Goal: Find specific page/section: Find specific page/section

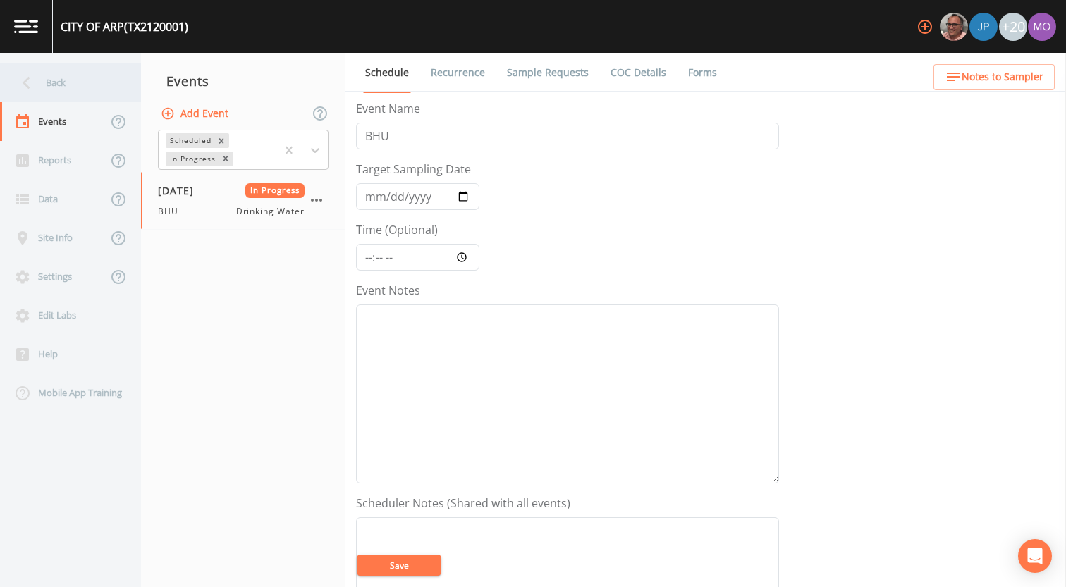
click at [52, 80] on div "Back" at bounding box center [63, 82] width 127 height 39
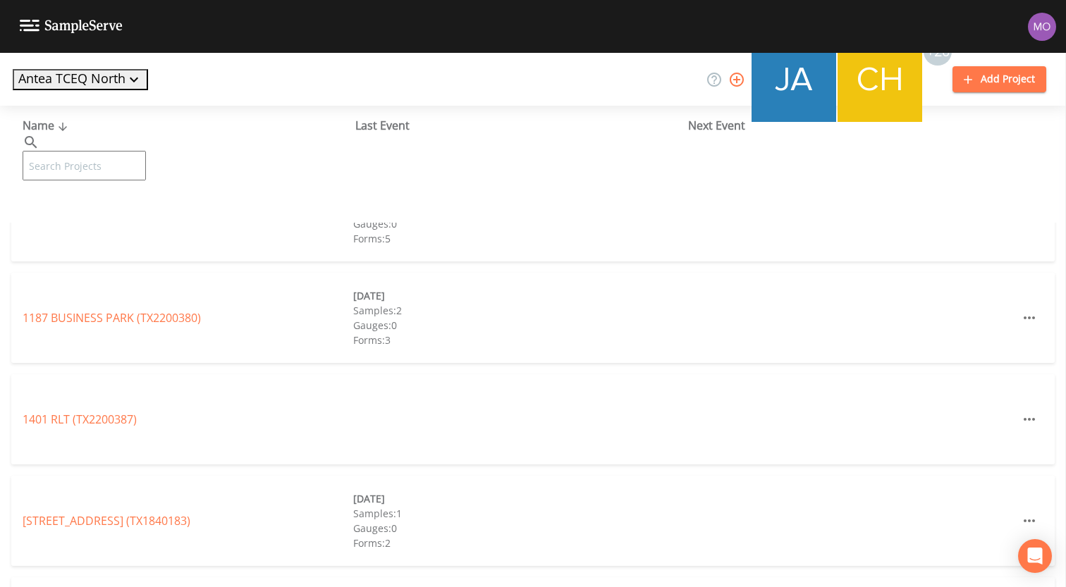
click at [104, 151] on input "text" at bounding box center [84, 166] width 123 height 30
paste input "TX1470007"
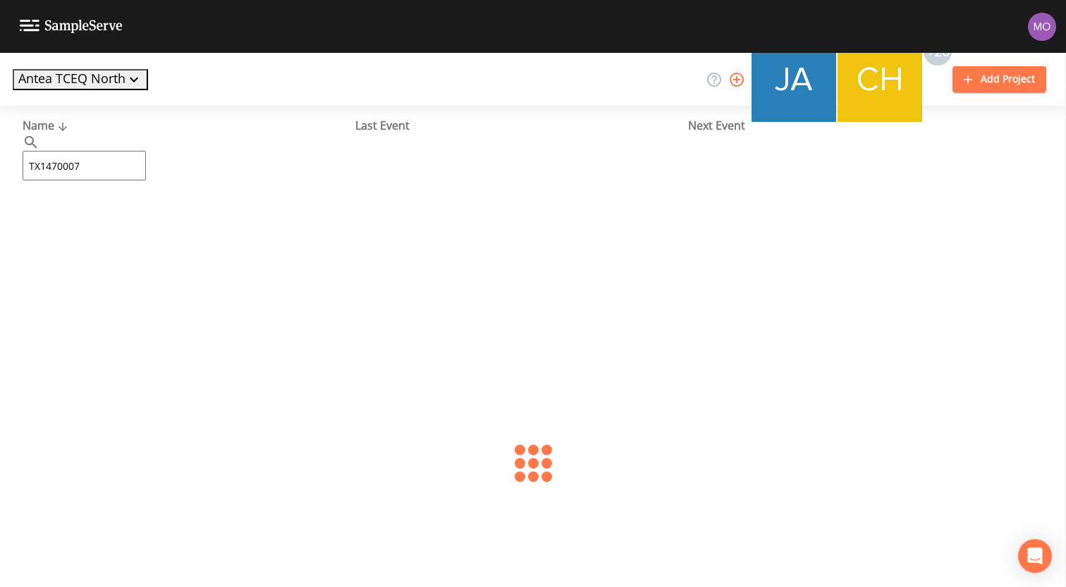
type input "TX1470007"
click at [98, 220] on link "[PERSON_NAME] WSC (TX1470007)" at bounding box center [113, 217] width 181 height 16
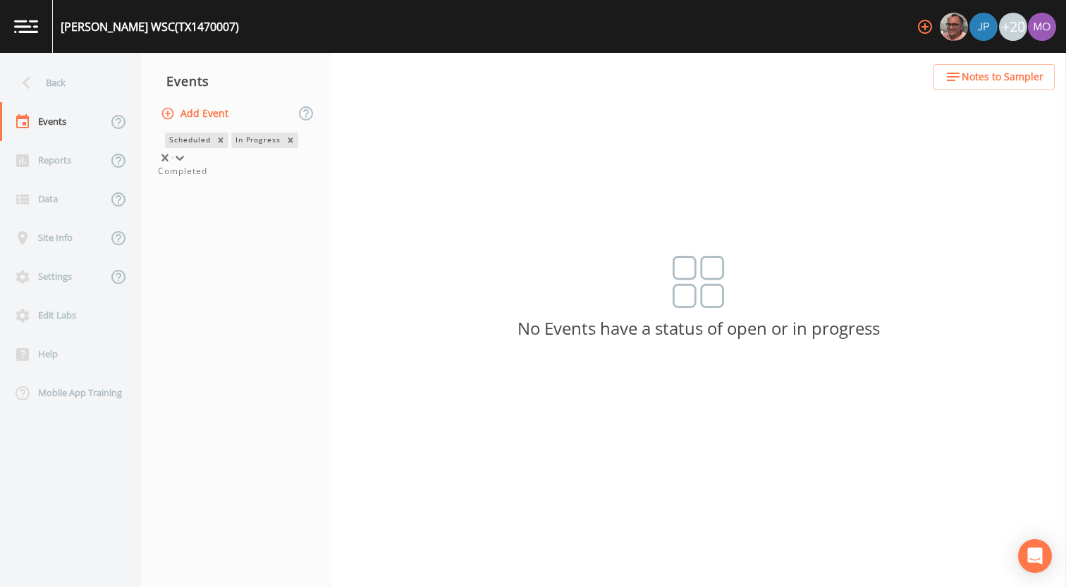
click at [231, 147] on div "In Progress" at bounding box center [257, 140] width 52 height 15
click at [187, 178] on div "Completed" at bounding box center [236, 171] width 157 height 13
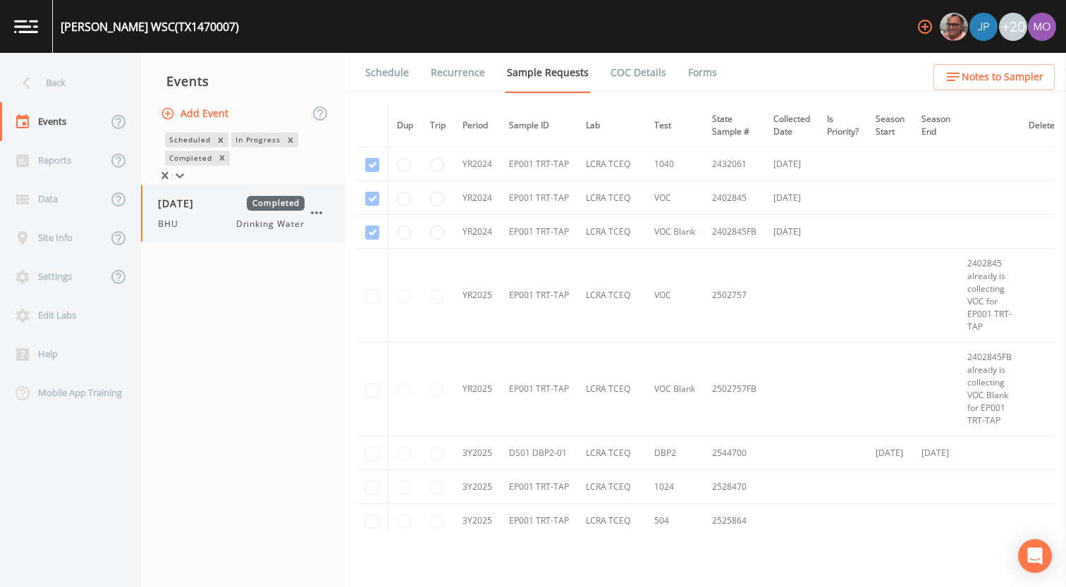
click at [209, 231] on div "BHU Drinking Water" at bounding box center [231, 224] width 147 height 13
click at [695, 75] on link "Forms" at bounding box center [702, 72] width 33 height 39
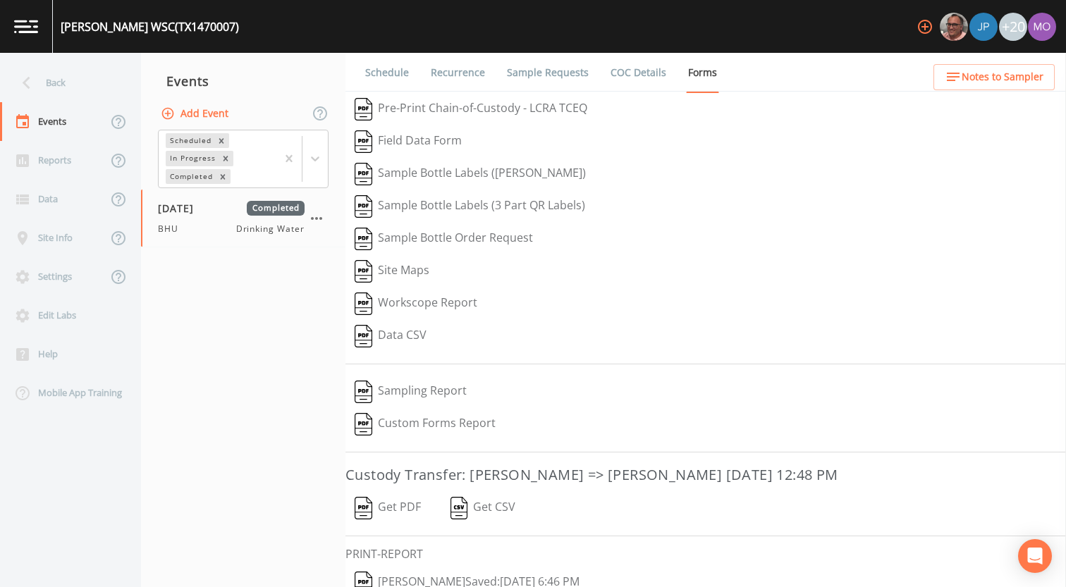
scroll to position [60, 0]
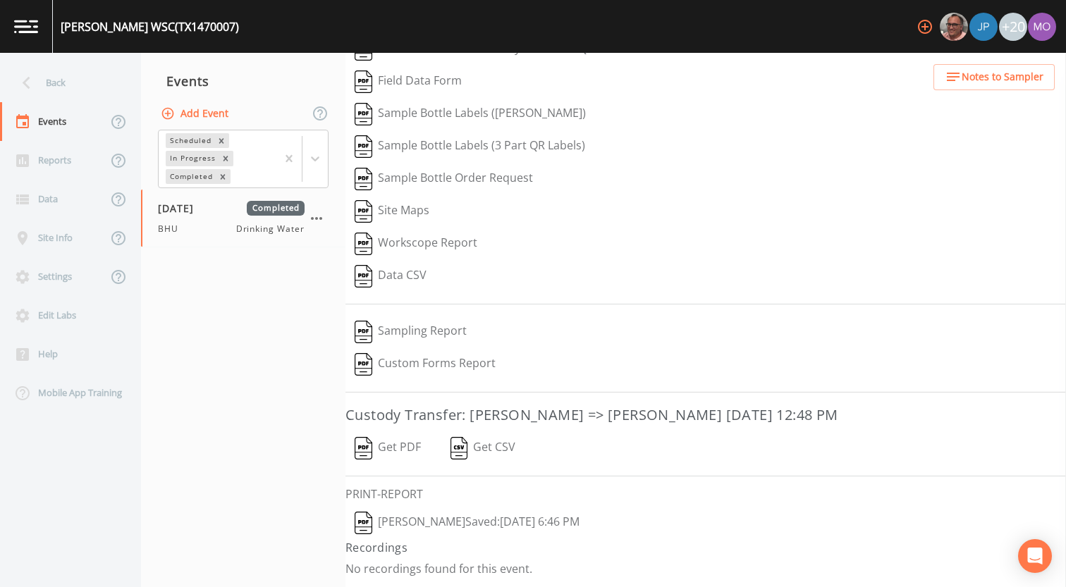
click at [389, 527] on button "[PERSON_NAME]  Saved: [DATE] 6:46 PM" at bounding box center [466, 523] width 243 height 32
